Goal: Task Accomplishment & Management: Use online tool/utility

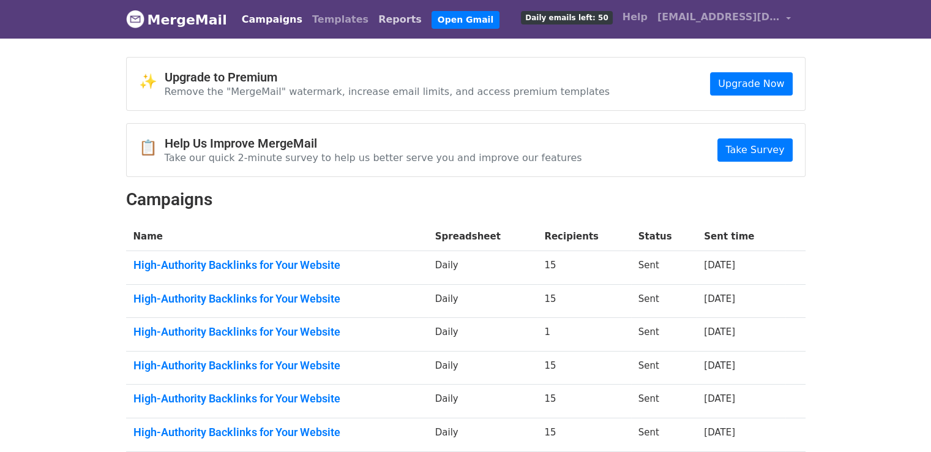
click at [373, 23] on link "Reports" at bounding box center [399, 19] width 53 height 24
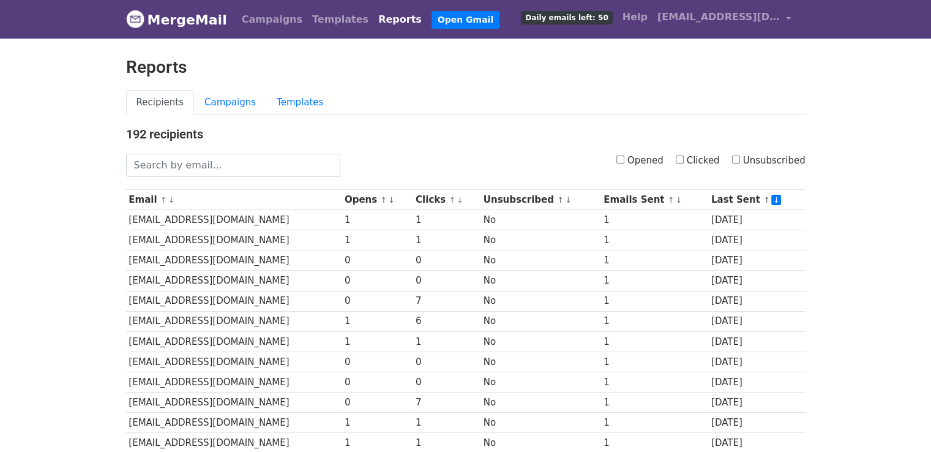
click at [625, 160] on input "Opened" at bounding box center [621, 160] width 8 height 8
checkbox input "true"
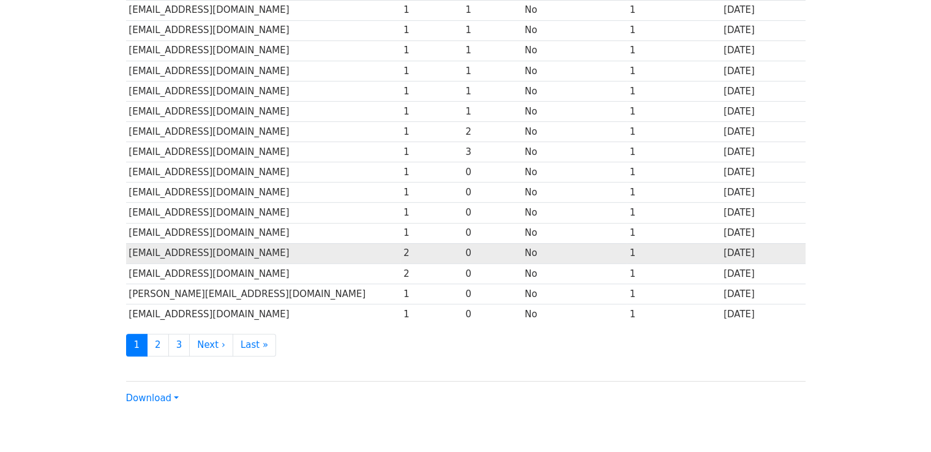
scroll to position [541, 0]
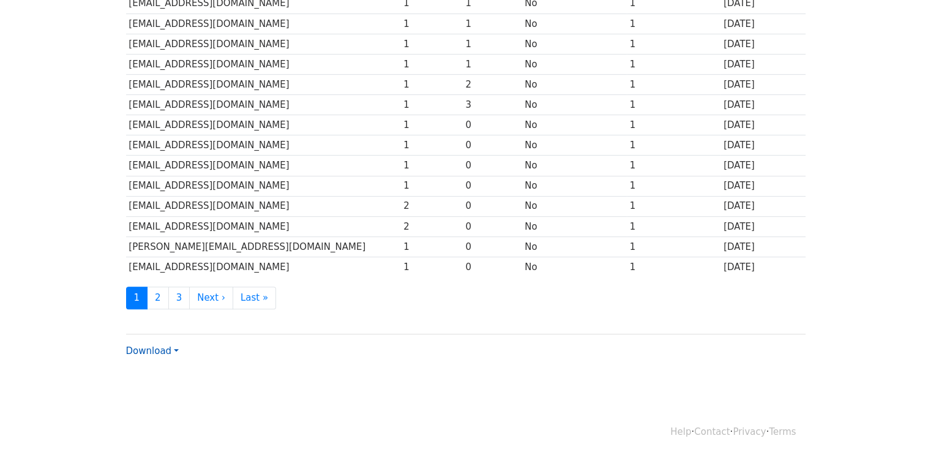
click at [175, 345] on link "Download" at bounding box center [152, 350] width 53 height 11
click at [167, 393] on link "Excel" at bounding box center [175, 394] width 97 height 20
